Goal: Information Seeking & Learning: Find specific fact

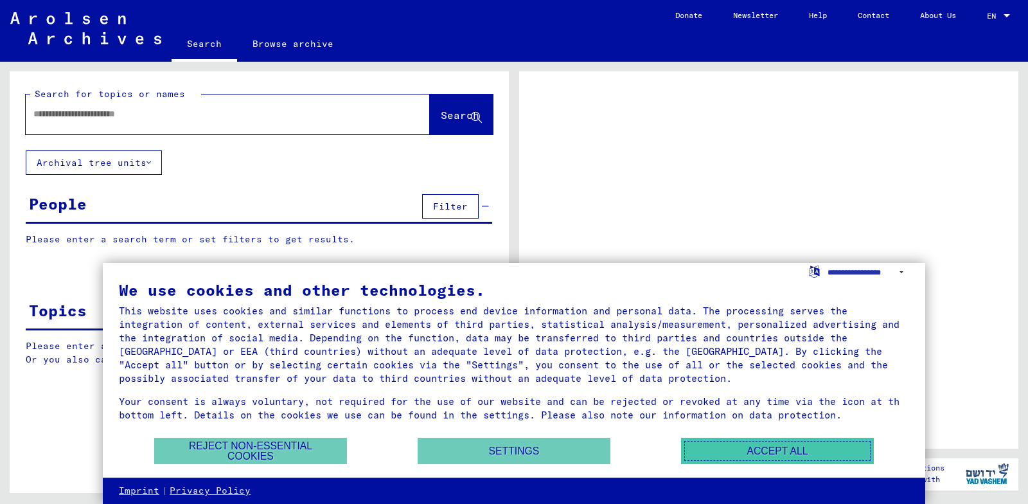
click at [748, 445] on button "Accept all" at bounding box center [777, 451] width 193 height 26
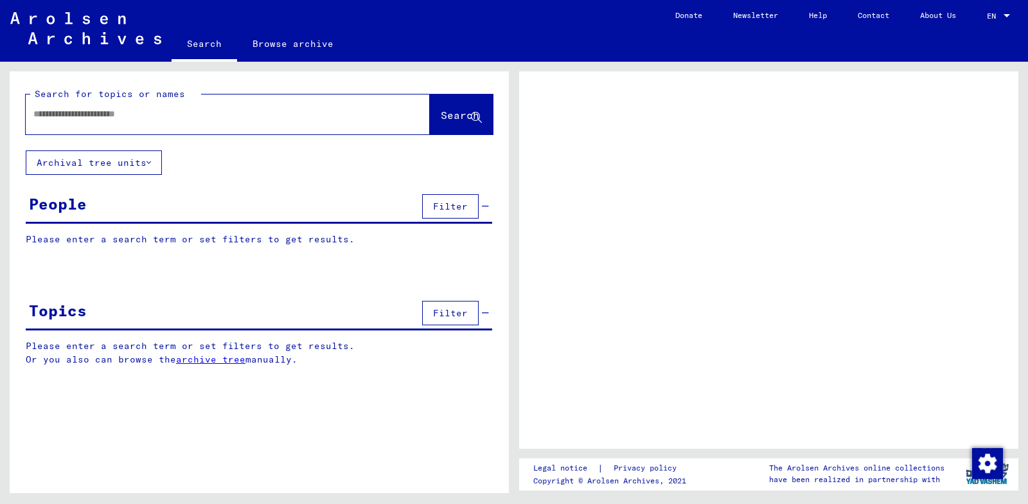
click at [255, 123] on div at bounding box center [212, 114] width 373 height 29
click at [249, 112] on input "text" at bounding box center [216, 113] width 366 height 13
type input "*********"
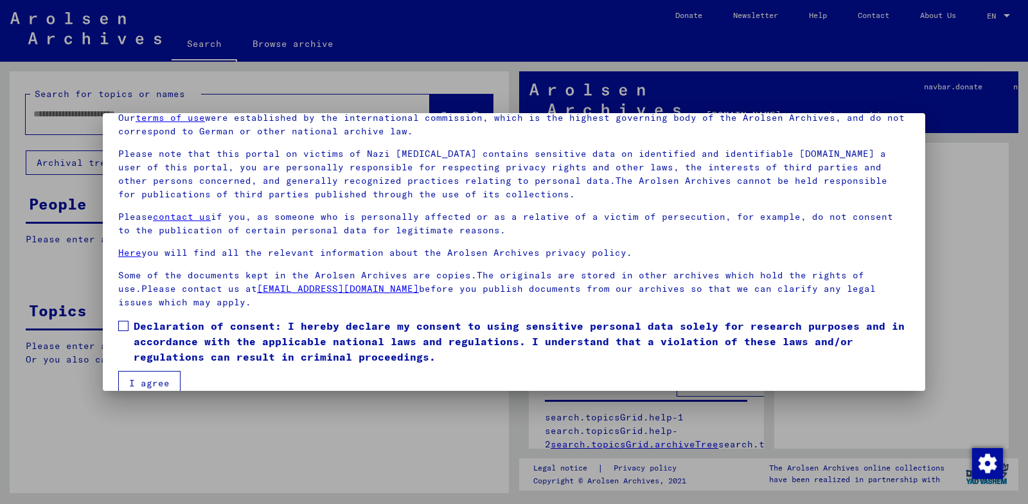
scroll to position [80, 0]
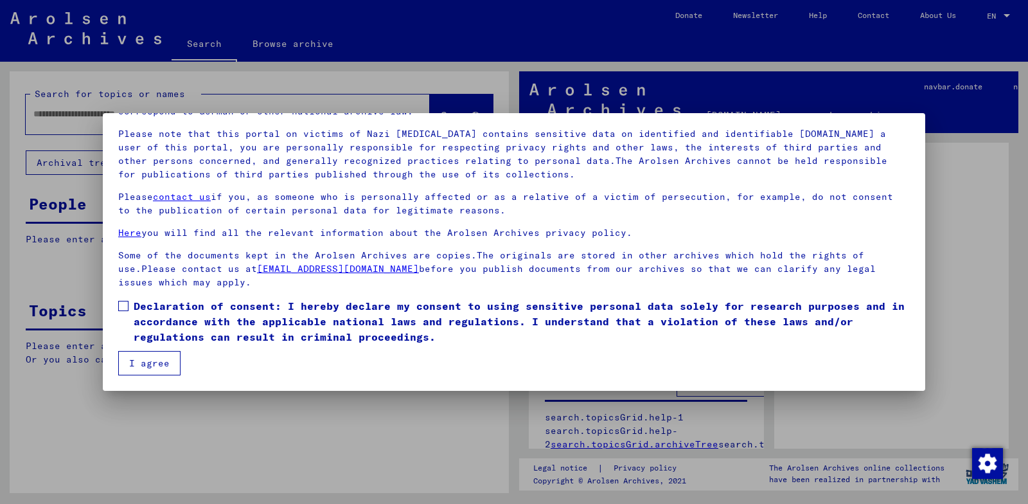
click at [121, 314] on label "Declaration of consent: I hereby declare my consent to using sensitive personal…" at bounding box center [513, 321] width 791 height 46
click at [143, 367] on button "I agree" at bounding box center [149, 363] width 62 height 24
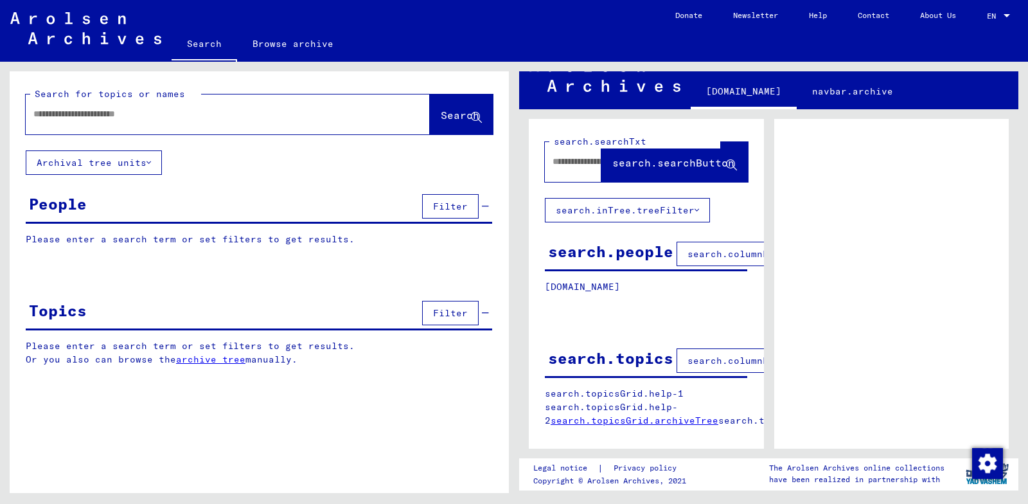
scroll to position [0, 0]
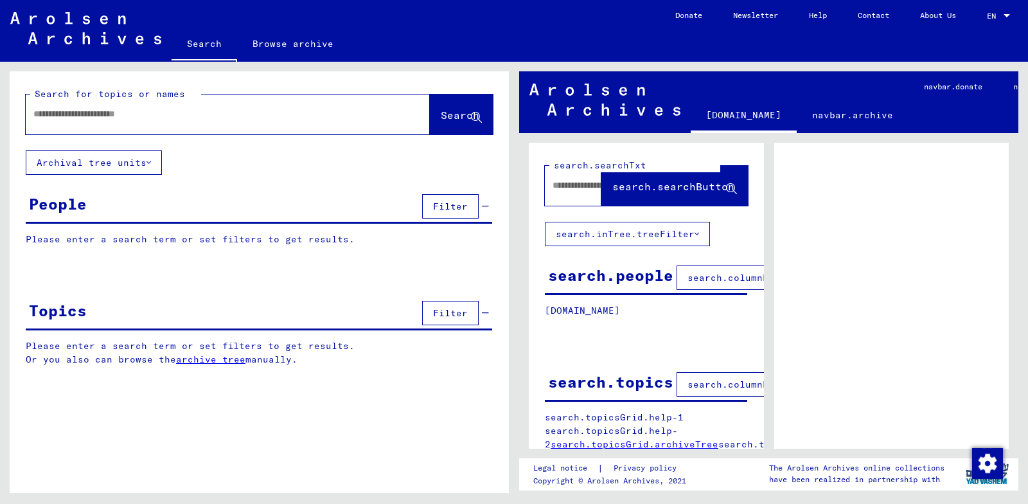
click at [430, 108] on button "Search" at bounding box center [461, 114] width 63 height 40
click at [659, 184] on span "search.searchButton" at bounding box center [673, 186] width 122 height 13
click at [601, 193] on button "search.searchButton" at bounding box center [674, 186] width 146 height 40
click at [568, 191] on input "text" at bounding box center [577, 185] width 49 height 13
click at [372, 113] on input "text" at bounding box center [216, 113] width 366 height 13
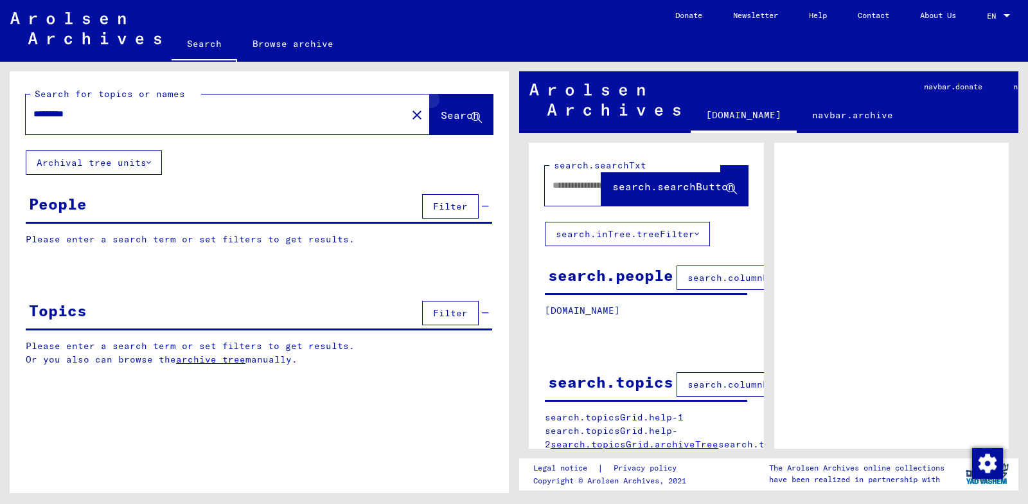
click at [483, 114] on button "Search" at bounding box center [461, 114] width 63 height 40
click at [455, 115] on span "Search" at bounding box center [460, 115] width 39 height 13
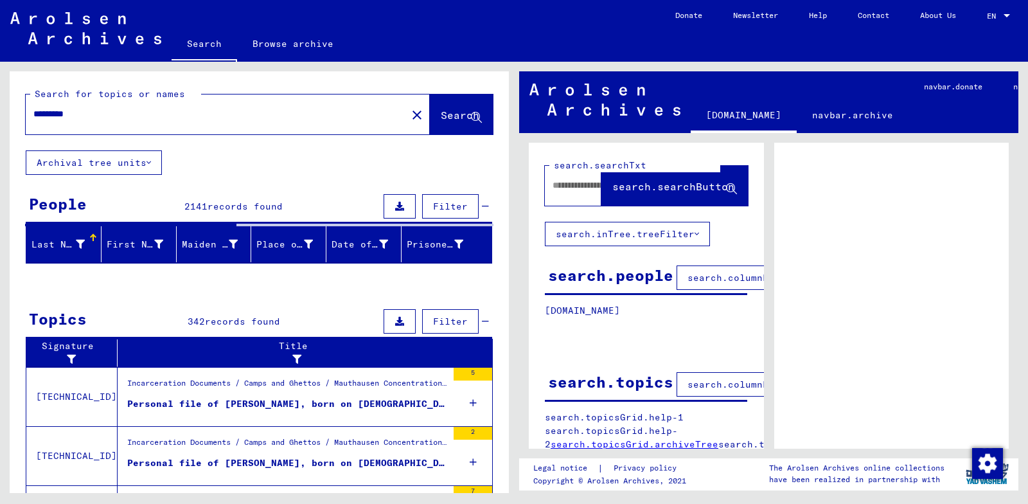
click at [204, 117] on input "*********" at bounding box center [216, 113] width 366 height 13
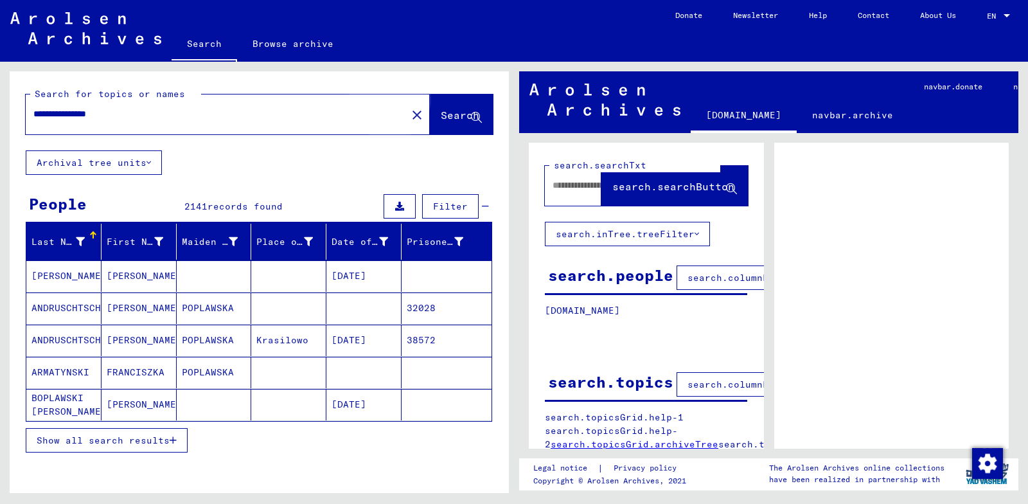
click at [441, 114] on span "Search" at bounding box center [460, 115] width 39 height 13
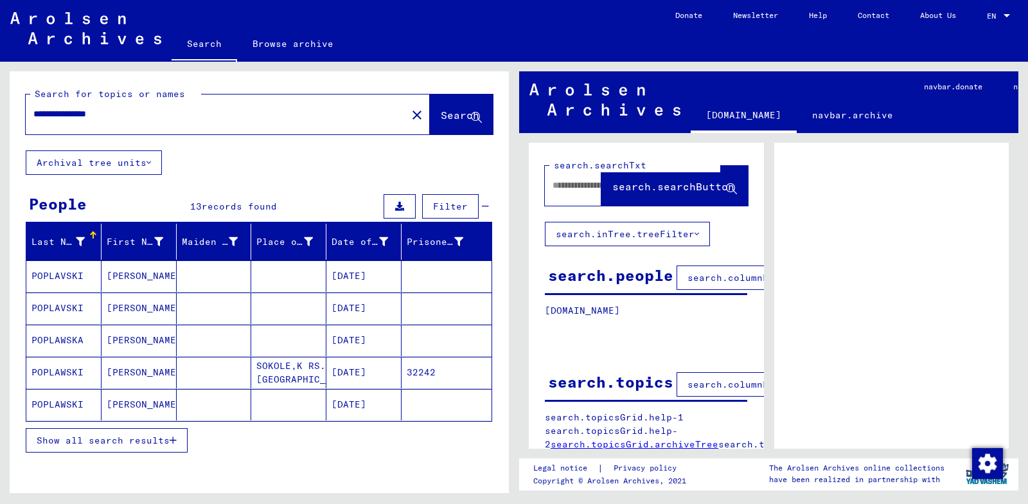
click at [224, 364] on mat-cell at bounding box center [214, 372] width 75 height 31
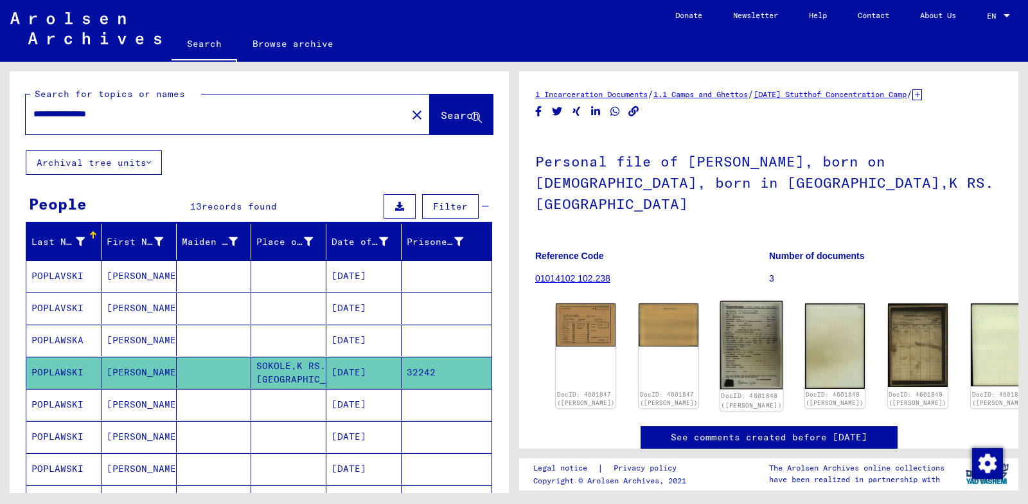
click at [732, 328] on img at bounding box center [751, 345] width 63 height 89
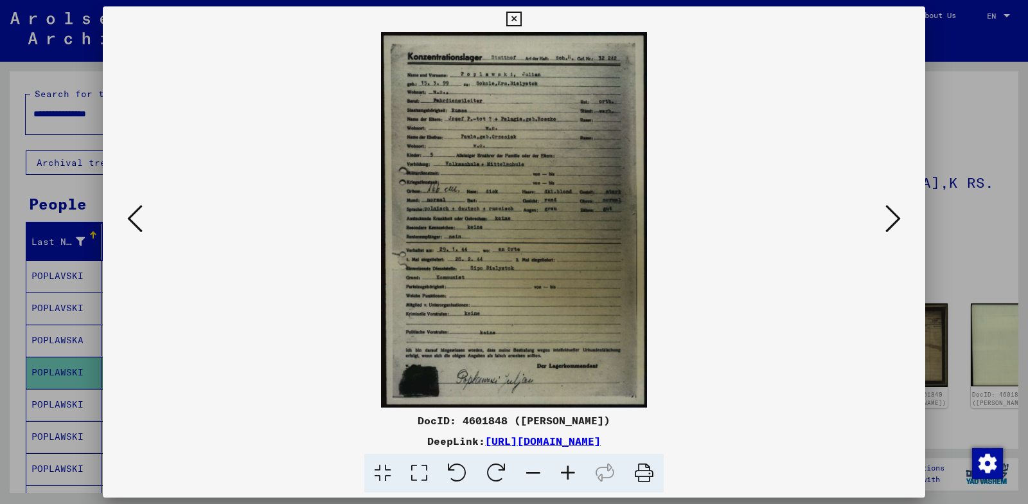
click at [109, 278] on div at bounding box center [514, 219] width 822 height 375
click at [67, 285] on div at bounding box center [514, 252] width 1028 height 504
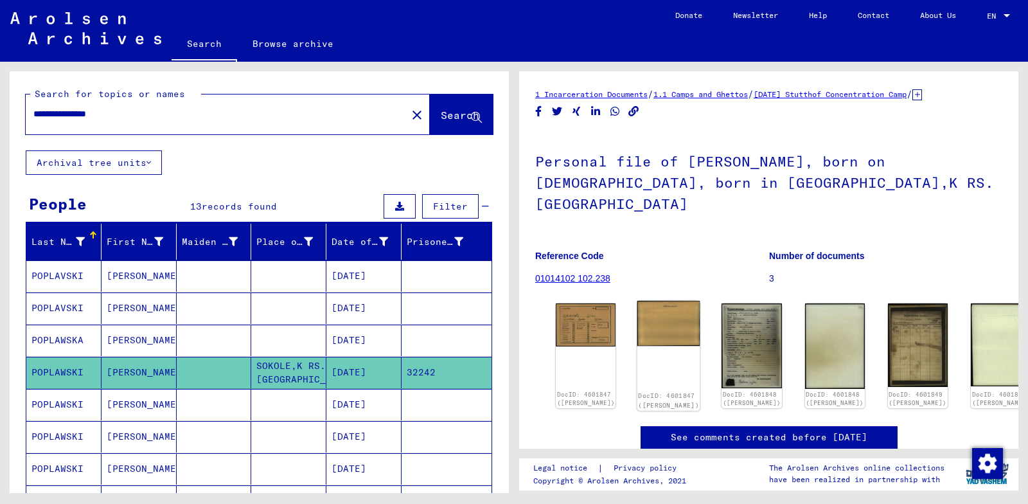
click at [659, 331] on div "DocID: 4601847 ([PERSON_NAME])" at bounding box center [668, 356] width 63 height 110
click at [569, 301] on img at bounding box center [585, 323] width 63 height 45
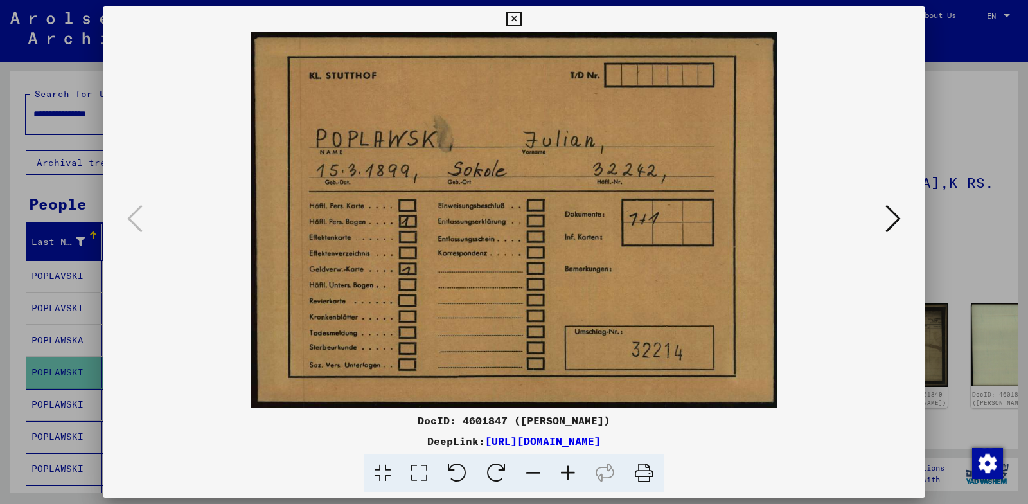
click at [33, 154] on div at bounding box center [514, 252] width 1028 height 504
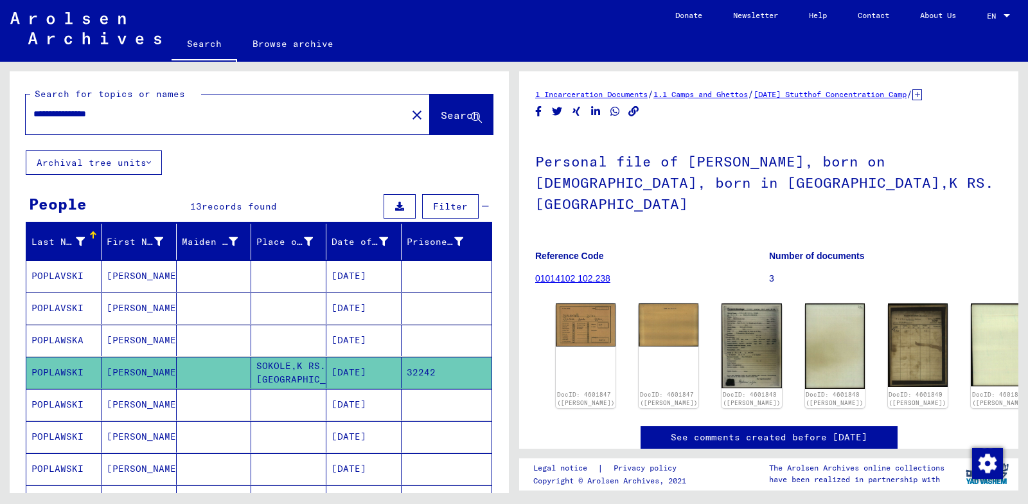
drag, startPoint x: 134, startPoint y: 110, endPoint x: 89, endPoint y: 119, distance: 45.2
click at [89, 119] on input "**********" at bounding box center [216, 113] width 366 height 13
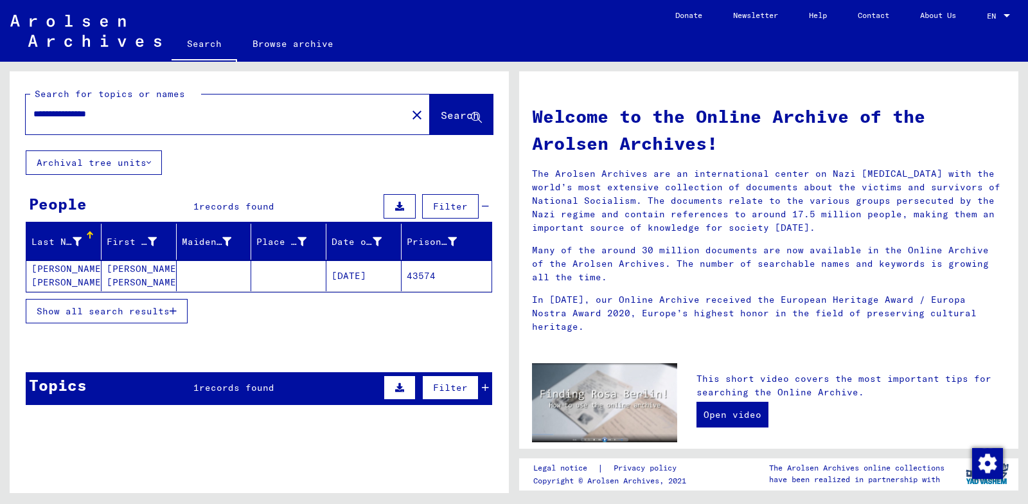
drag, startPoint x: 148, startPoint y: 107, endPoint x: 90, endPoint y: 119, distance: 59.1
click at [90, 119] on input "**********" at bounding box center [212, 113] width 358 height 13
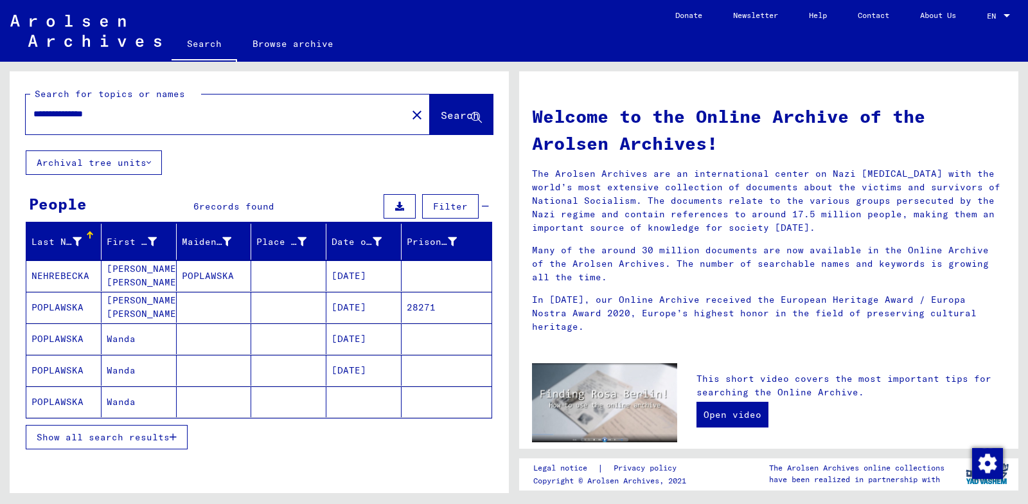
click at [136, 334] on mat-cell "Wanda" at bounding box center [139, 338] width 75 height 31
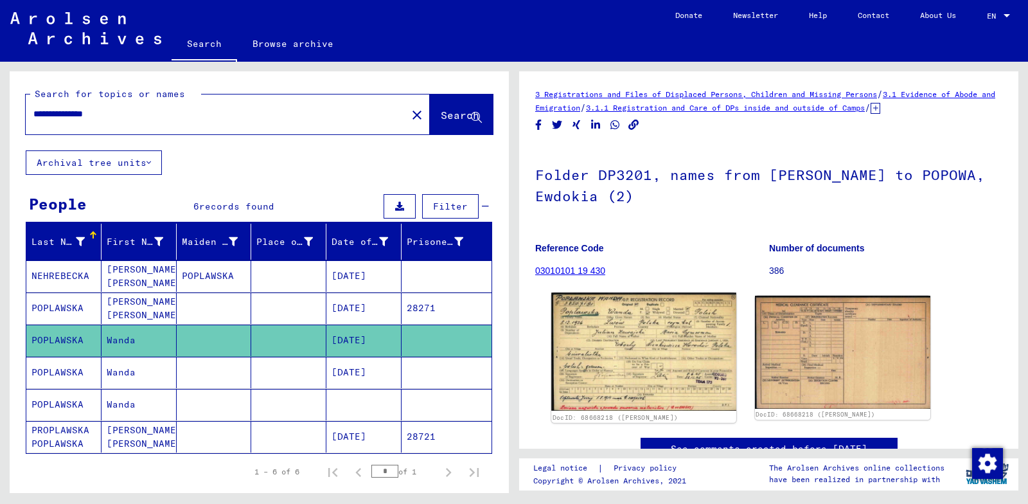
click at [665, 338] on img at bounding box center [643, 351] width 184 height 118
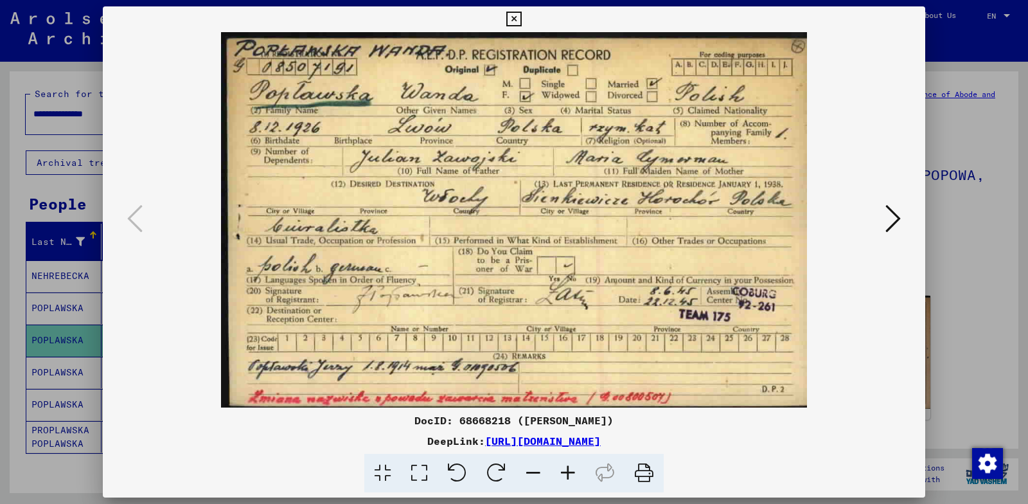
click at [53, 245] on div at bounding box center [514, 252] width 1028 height 504
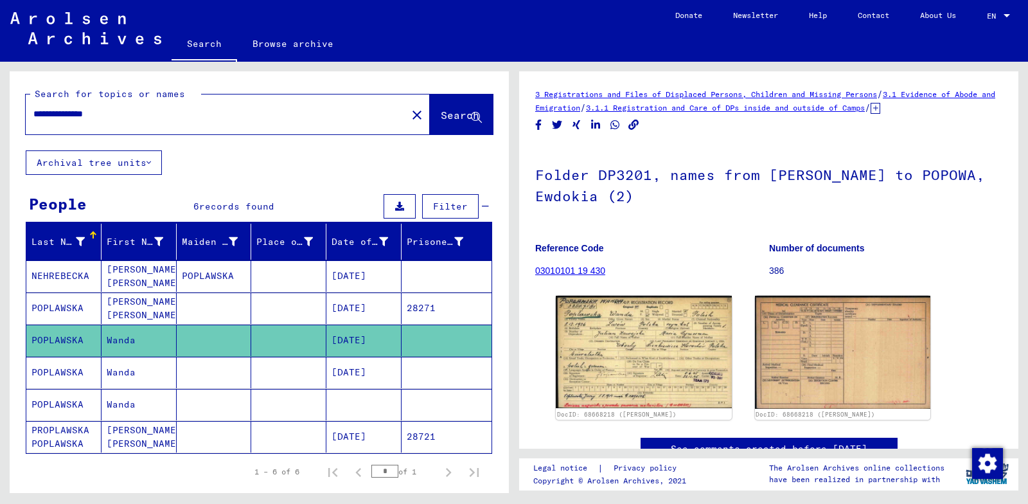
click at [82, 112] on input "**********" at bounding box center [216, 113] width 366 height 13
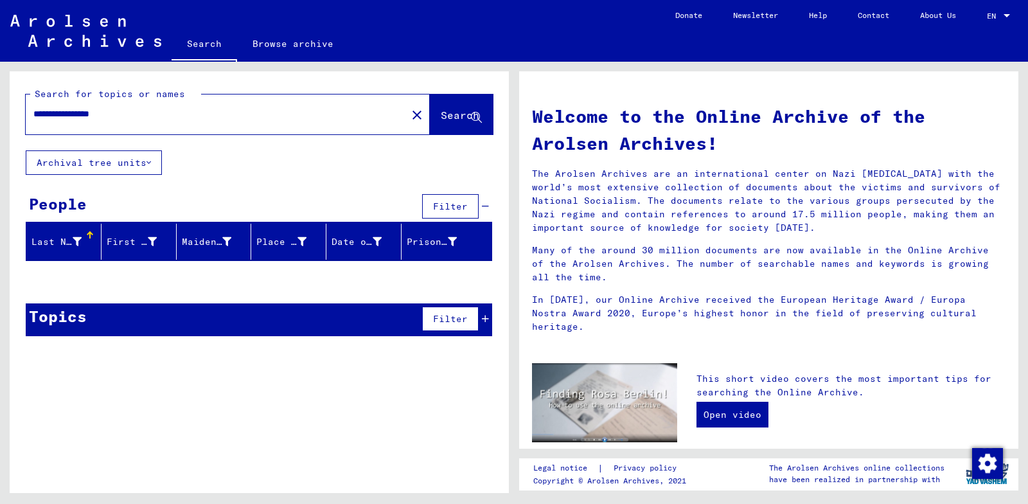
drag, startPoint x: 96, startPoint y: 114, endPoint x: 83, endPoint y: 116, distance: 13.6
click at [83, 116] on input "**********" at bounding box center [212, 113] width 358 height 13
drag, startPoint x: 143, startPoint y: 111, endPoint x: 26, endPoint y: 119, distance: 117.9
click at [26, 119] on div "**********" at bounding box center [209, 114] width 366 height 29
click at [149, 121] on div "**********" at bounding box center [209, 114] width 366 height 29
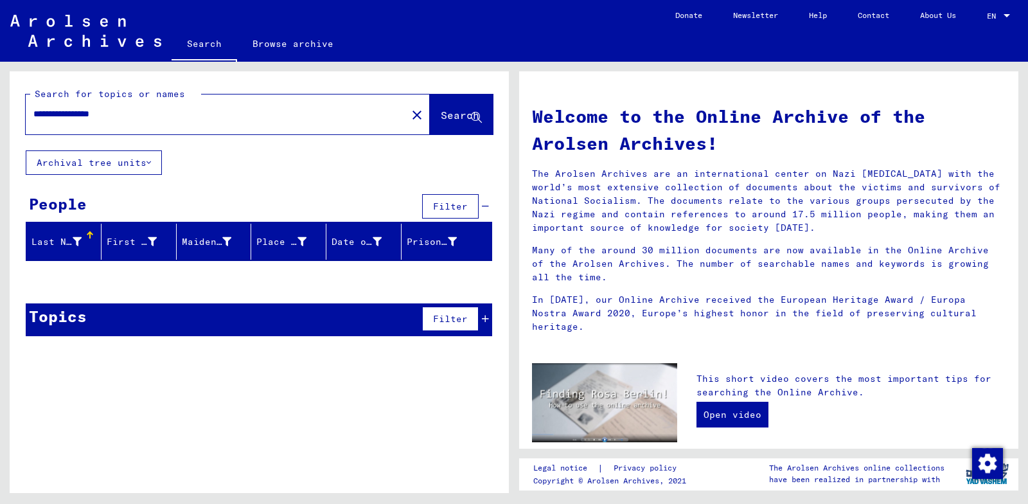
drag, startPoint x: 144, startPoint y: 116, endPoint x: 80, endPoint y: 125, distance: 64.2
click at [36, 116] on input "**********" at bounding box center [212, 113] width 358 height 13
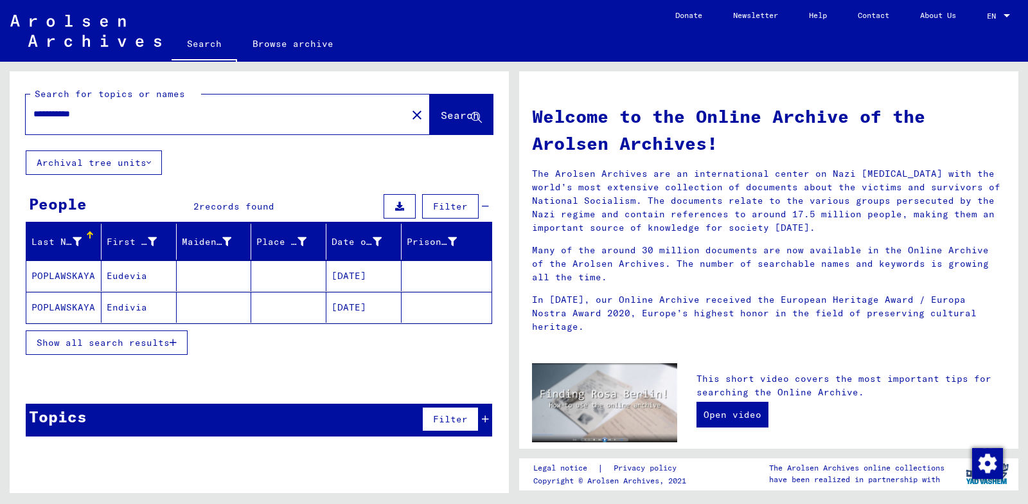
click at [197, 277] on mat-cell at bounding box center [214, 275] width 75 height 31
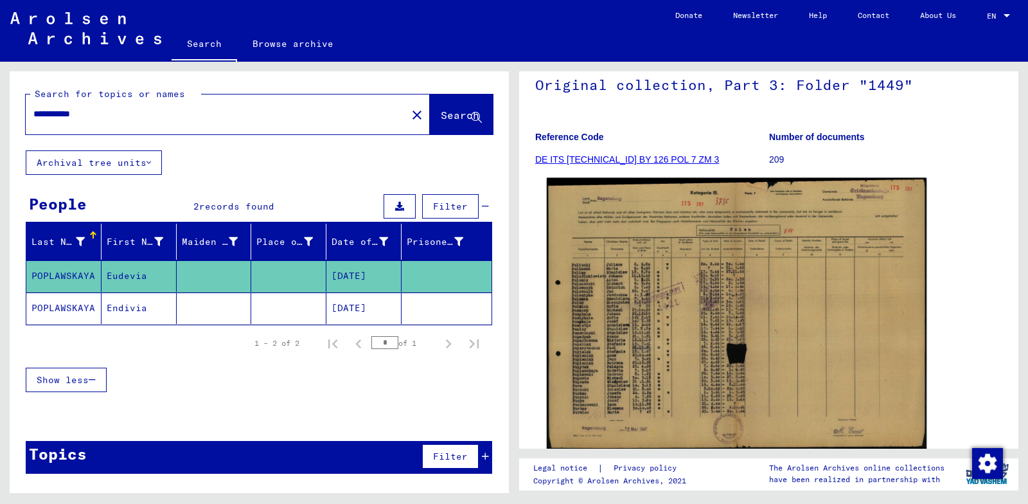
scroll to position [128, 0]
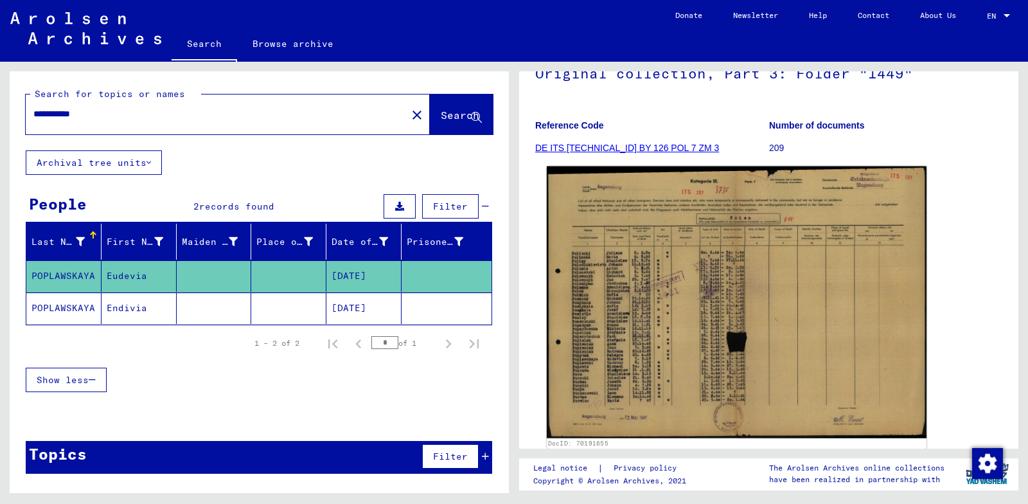
click at [641, 304] on img at bounding box center [737, 302] width 380 height 272
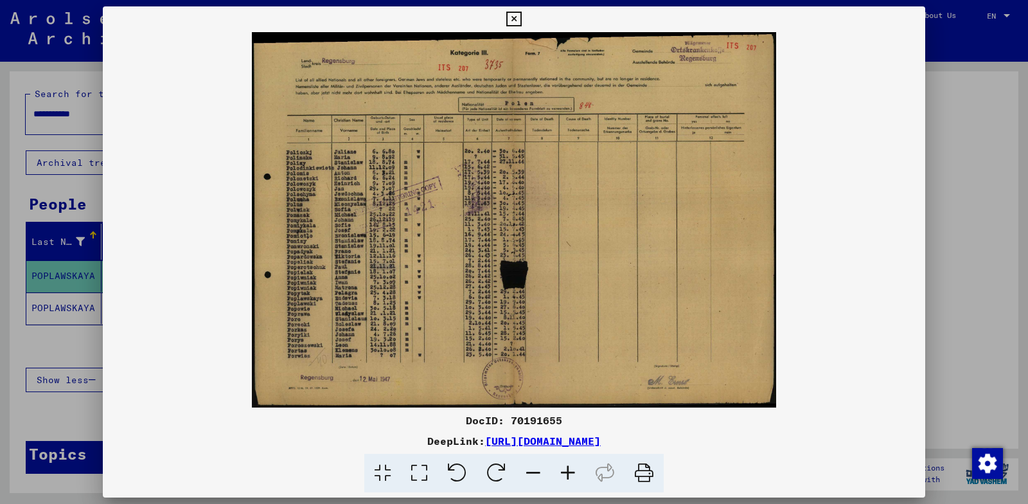
click at [82, 270] on div at bounding box center [514, 252] width 1028 height 504
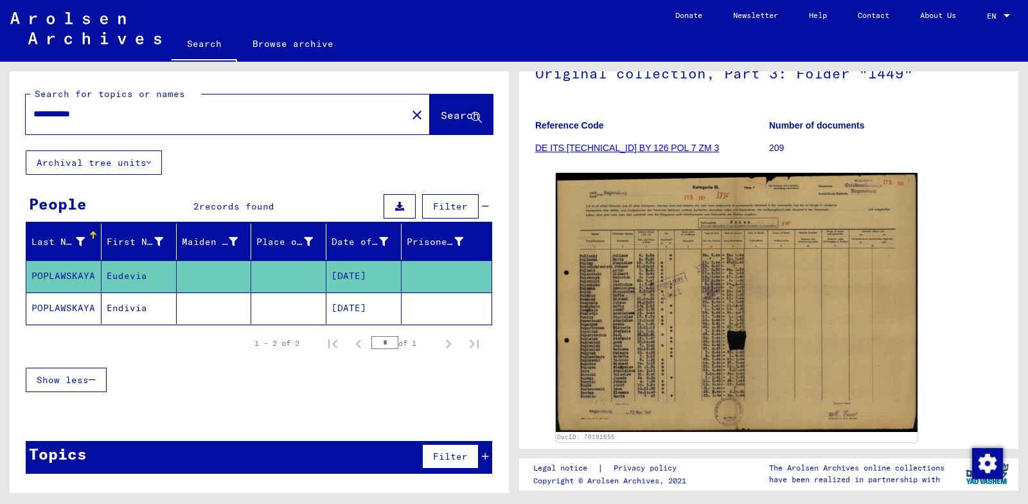
drag, startPoint x: 98, startPoint y: 117, endPoint x: 80, endPoint y: 118, distance: 18.0
click at [80, 118] on input "**********" at bounding box center [216, 113] width 366 height 13
type input "*"
click at [126, 144] on div "Search for topics or names Search" at bounding box center [259, 110] width 499 height 79
click at [121, 154] on button "Archival tree units" at bounding box center [94, 162] width 136 height 24
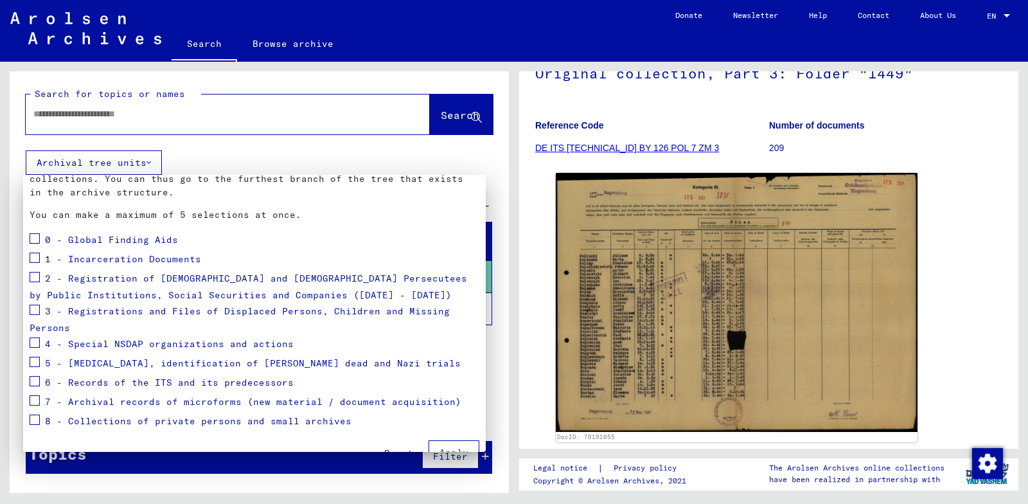
scroll to position [111, 0]
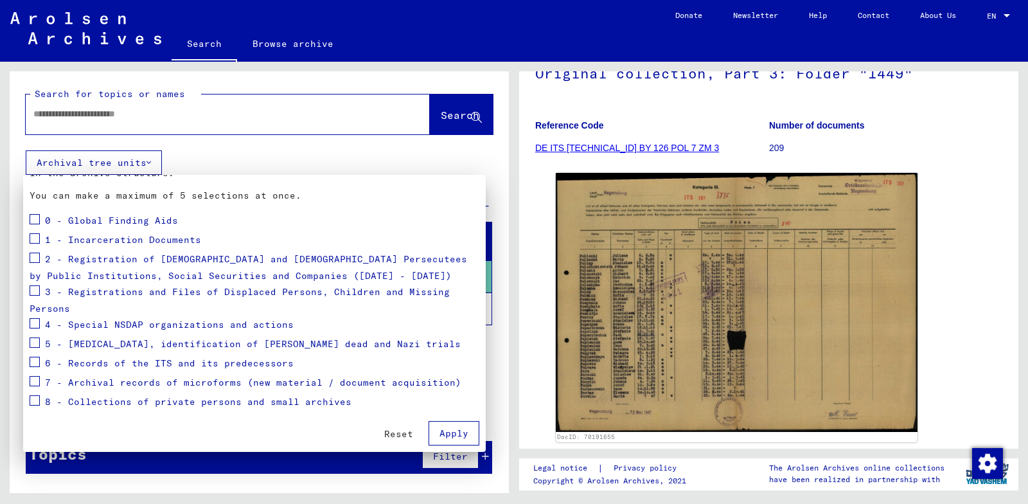
click at [291, 144] on div at bounding box center [514, 252] width 1028 height 504
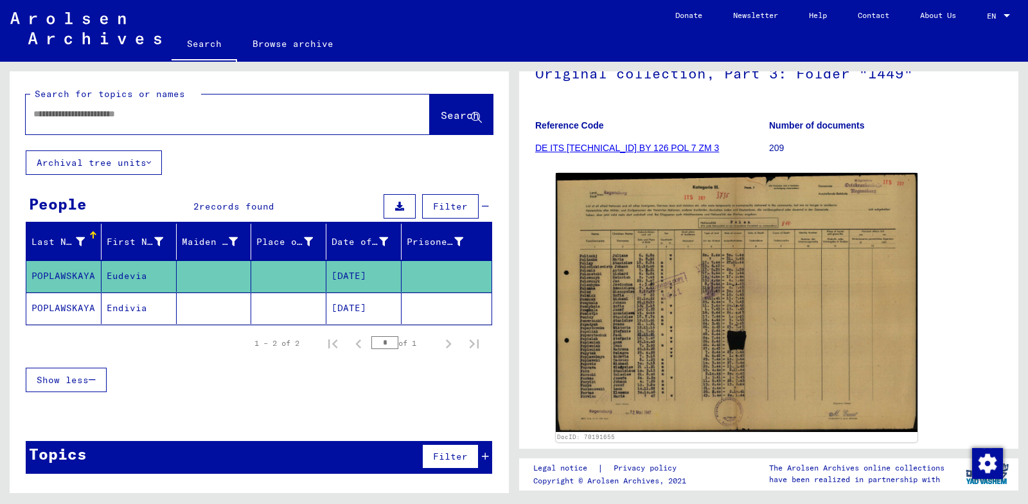
click at [127, 166] on button "Archival tree units" at bounding box center [94, 162] width 136 height 24
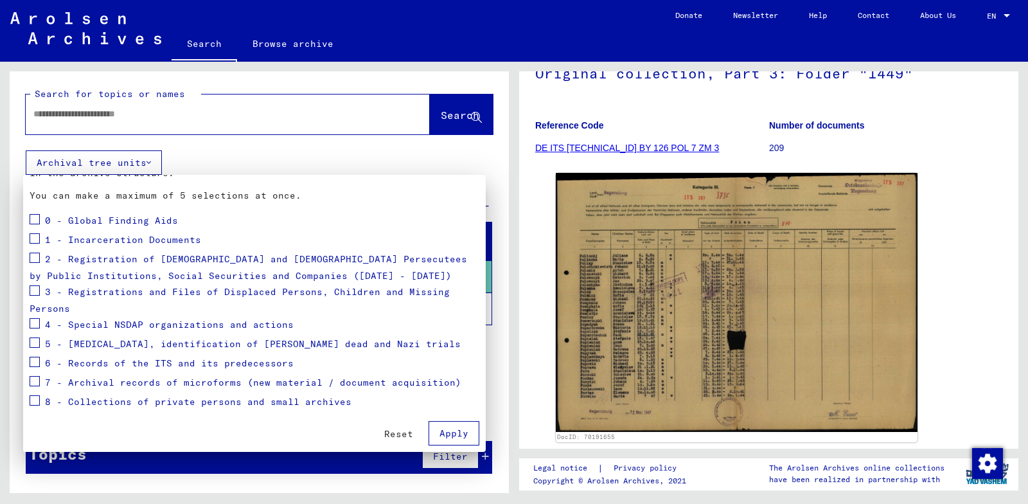
click at [211, 141] on div at bounding box center [514, 252] width 1028 height 504
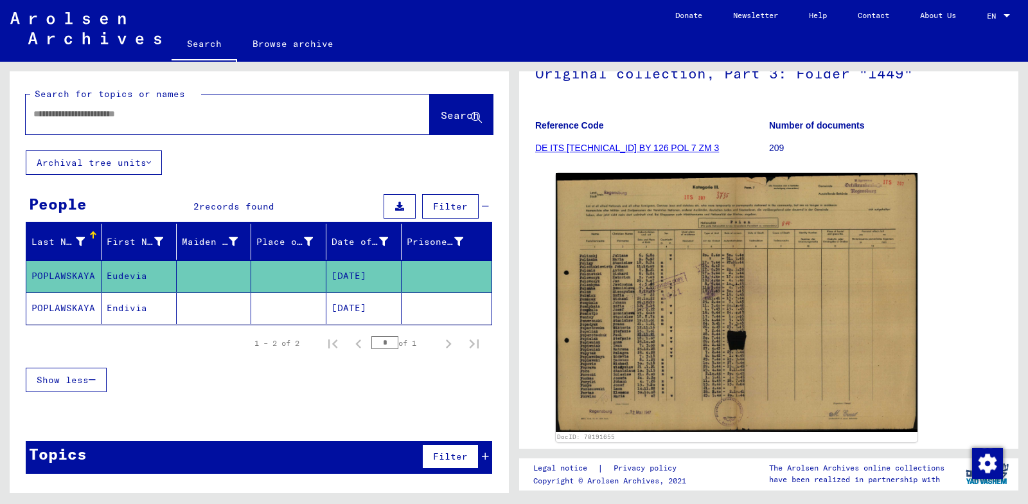
click at [464, 206] on span "Filter" at bounding box center [450, 206] width 35 height 12
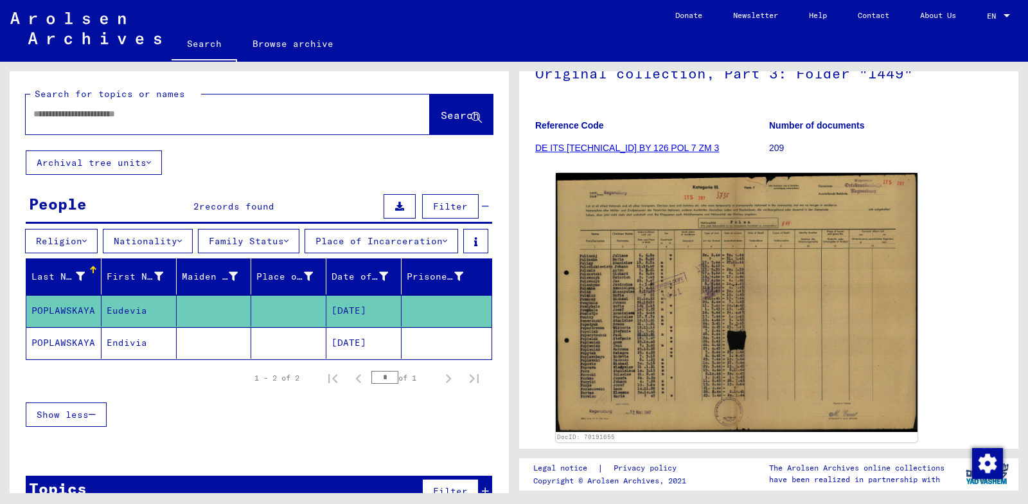
click at [379, 237] on button "Place of Incarceration" at bounding box center [382, 241] width 154 height 24
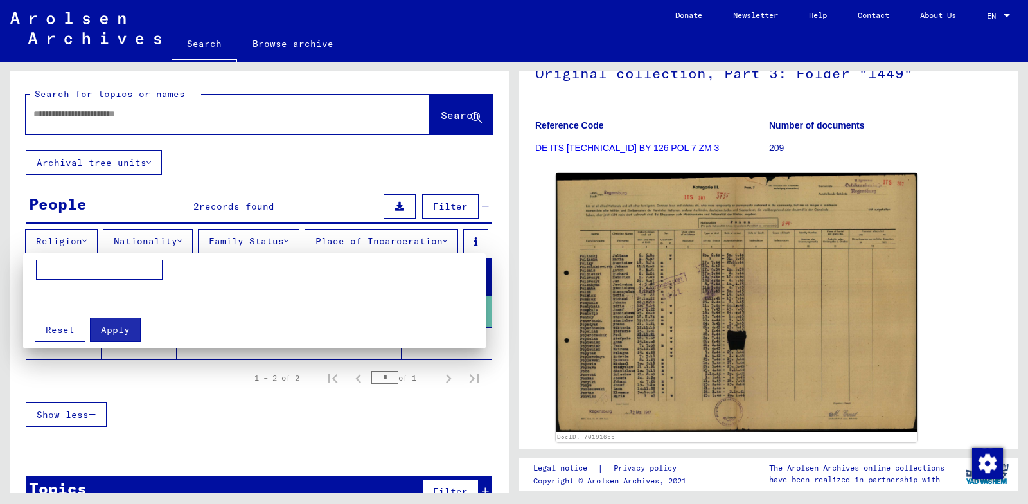
click at [117, 260] on input at bounding box center [99, 270] width 127 height 21
type input "*****"
click at [130, 332] on button "Apply" at bounding box center [115, 329] width 51 height 24
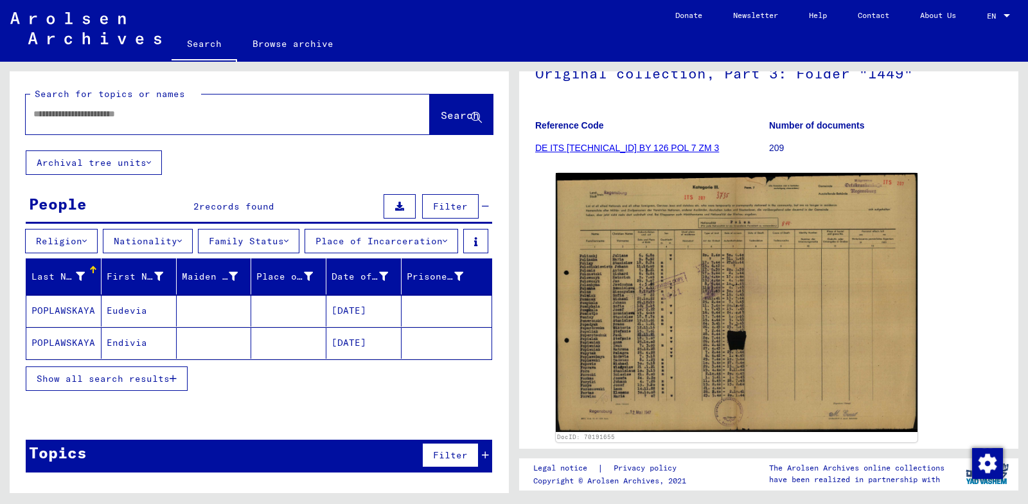
click at [118, 116] on input "text" at bounding box center [216, 113] width 366 height 13
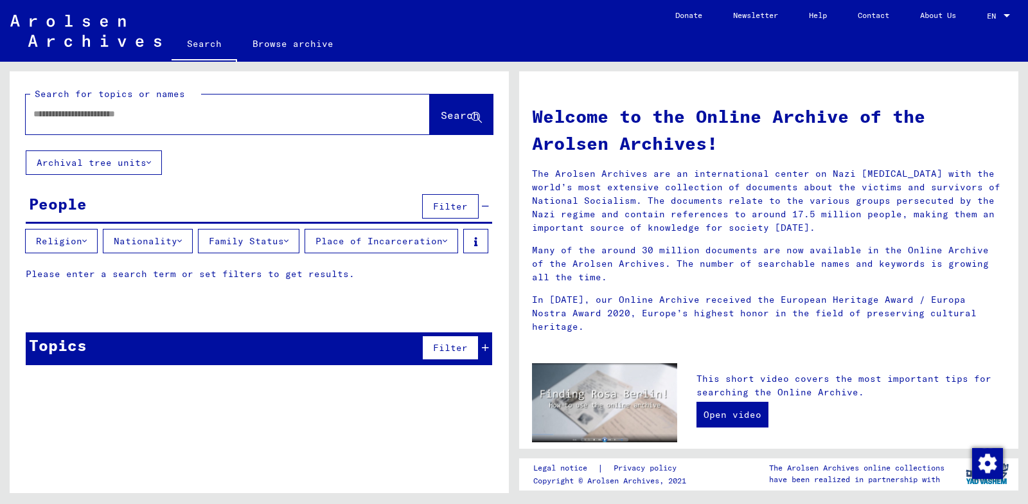
click at [400, 249] on button "Place of Incarceration" at bounding box center [382, 241] width 154 height 24
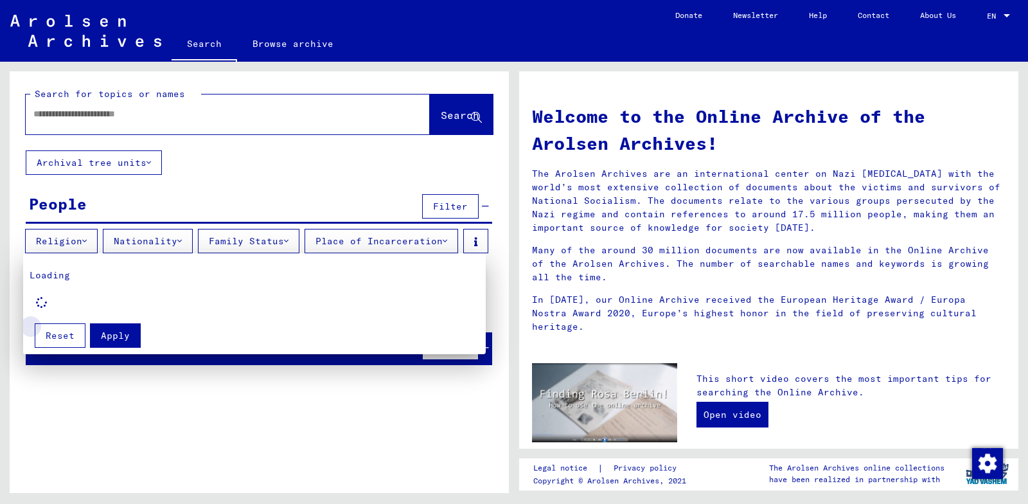
click at [67, 332] on span "Reset" at bounding box center [60, 336] width 29 height 12
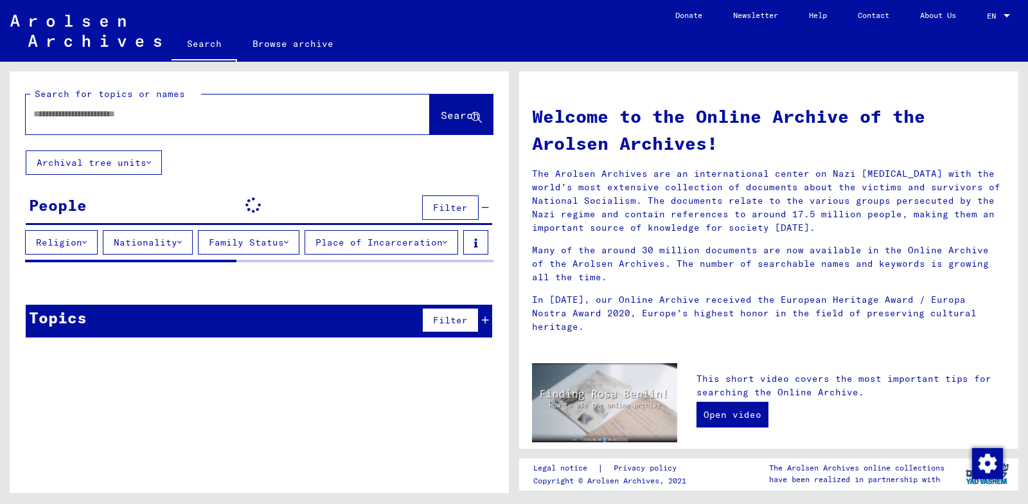
click at [402, 227] on yv-its-grid-expansion-panel "People Filter Religion Nationality Family Status Place of Incarceration Signatu…" at bounding box center [259, 232] width 499 height 82
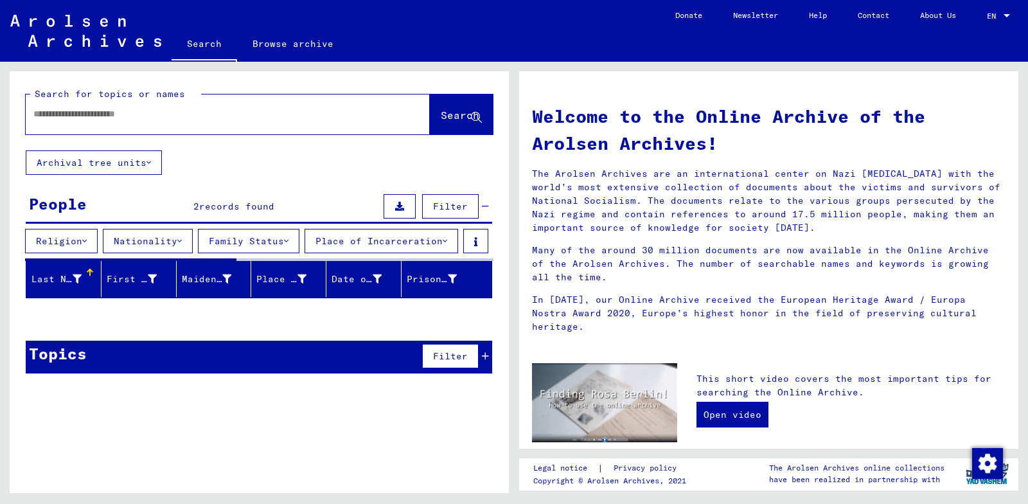
click at [382, 243] on button "Place of Incarceration" at bounding box center [382, 241] width 154 height 24
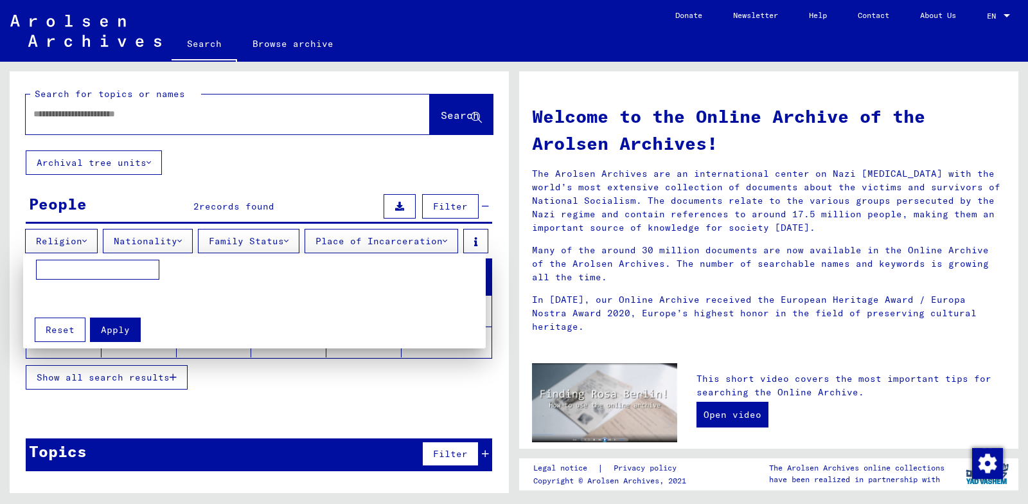
click at [102, 273] on input at bounding box center [97, 270] width 123 height 21
type input "*****"
click at [113, 324] on span "Apply" at bounding box center [115, 330] width 29 height 12
